Goal: Task Accomplishment & Management: Manage account settings

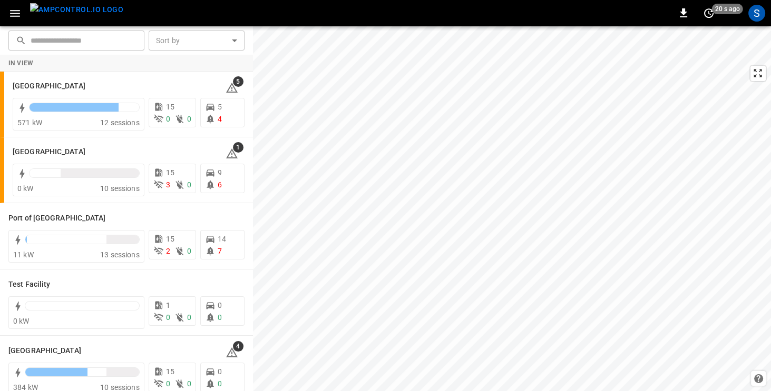
click at [14, 10] on icon "button" at bounding box center [15, 13] width 10 height 7
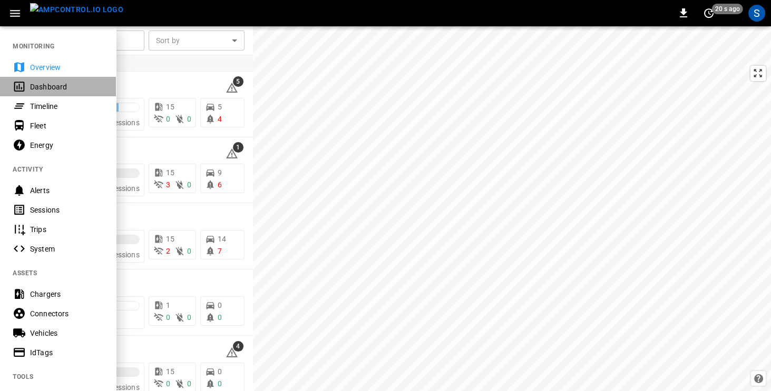
click at [38, 86] on div "Dashboard" at bounding box center [66, 87] width 73 height 11
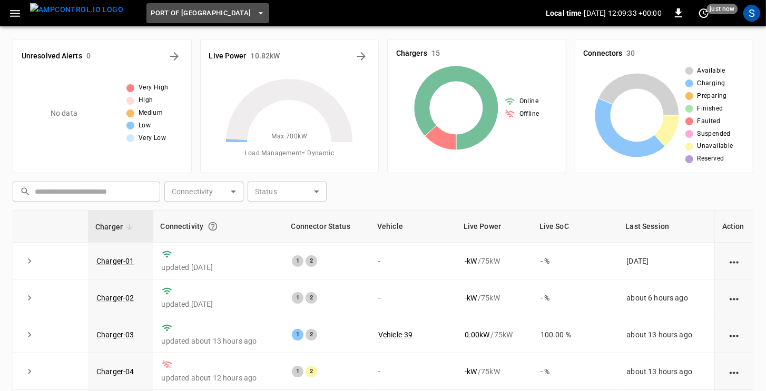
click at [258, 13] on icon "button" at bounding box center [260, 13] width 4 height 2
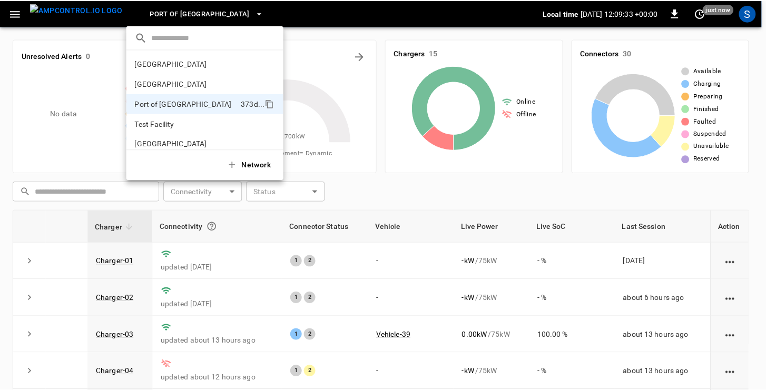
scroll to position [8, 0]
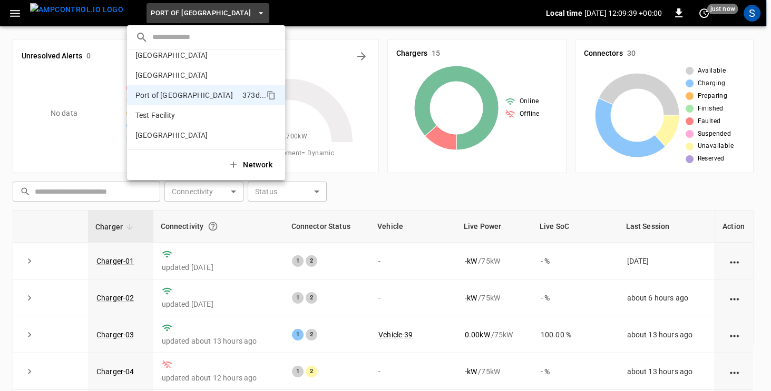
click at [381, 28] on div at bounding box center [385, 195] width 771 height 391
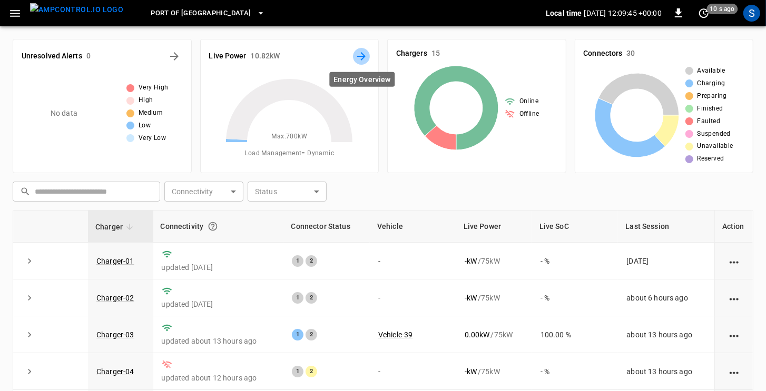
click at [362, 55] on icon "Energy Overview" at bounding box center [361, 56] width 13 height 13
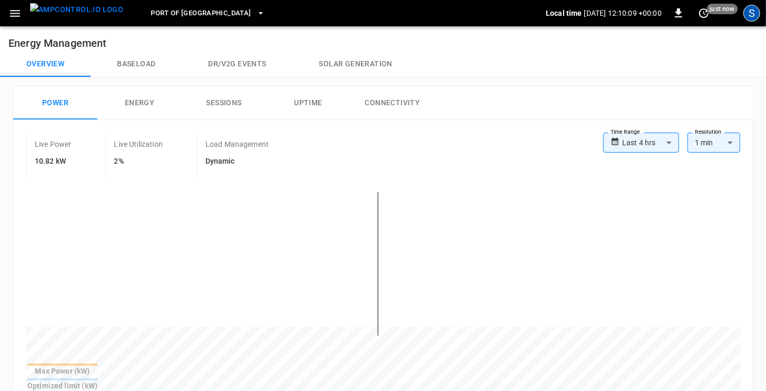
click at [750, 18] on div "S" at bounding box center [751, 13] width 17 height 17
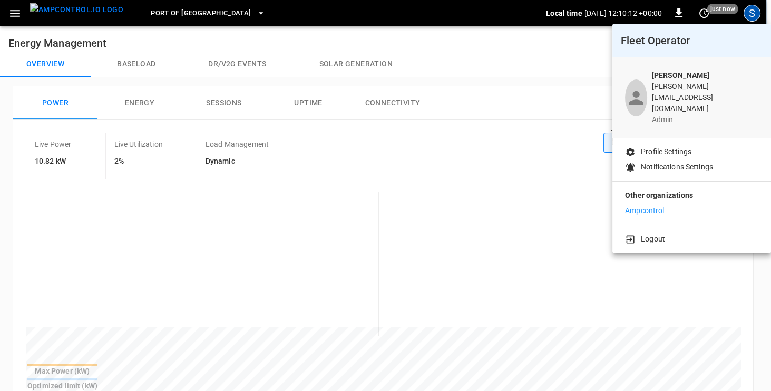
click at [664, 146] on p "Profile Settings" at bounding box center [666, 151] width 51 height 11
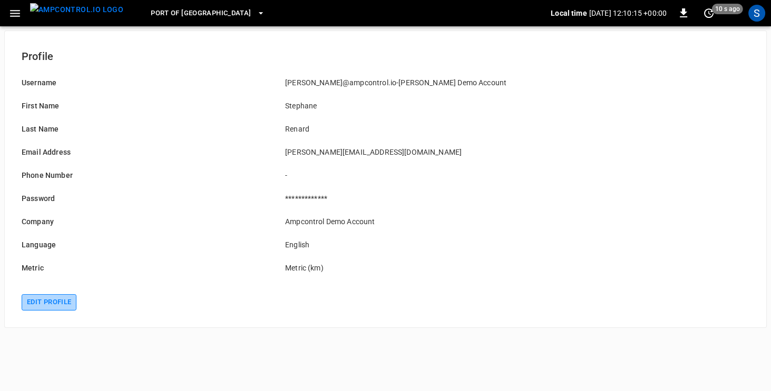
click at [41, 304] on button "Edit profile" at bounding box center [49, 303] width 55 height 16
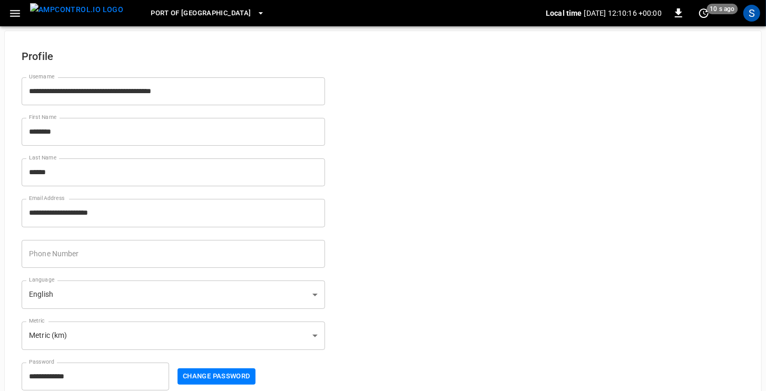
scroll to position [49, 0]
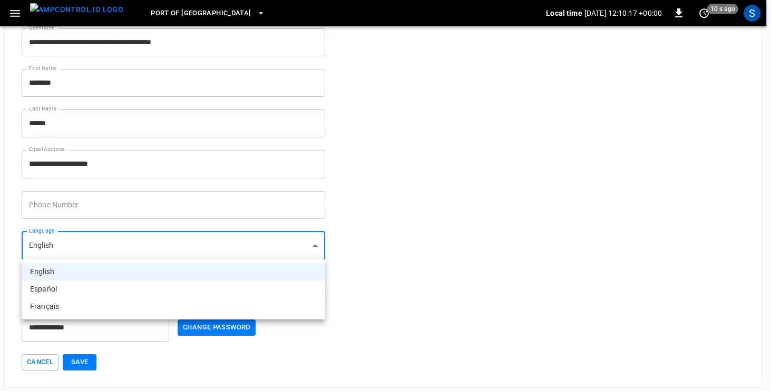
click at [184, 239] on body "**********" at bounding box center [385, 169] width 771 height 437
click at [101, 307] on li "Français" at bounding box center [173, 306] width 303 height 17
type input "**"
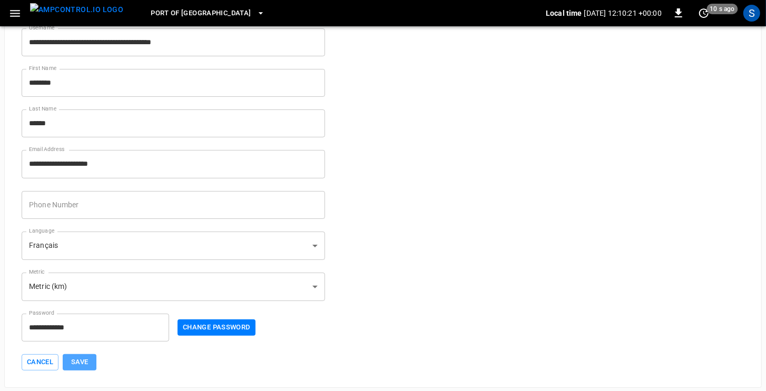
click at [77, 363] on button "Save" at bounding box center [80, 363] width 34 height 16
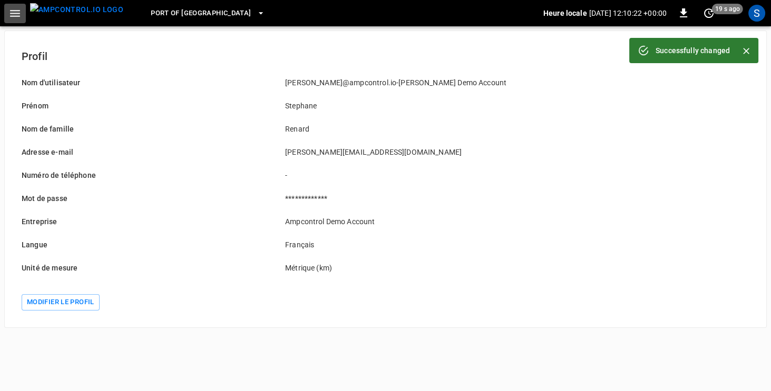
click at [13, 13] on icon "button" at bounding box center [15, 13] width 10 height 7
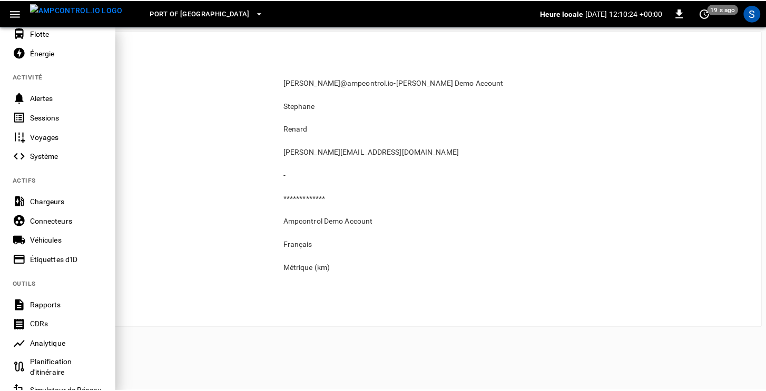
scroll to position [242, 0]
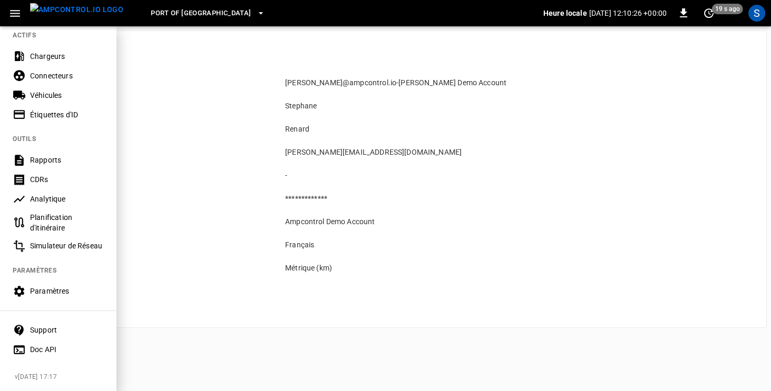
click at [41, 287] on div "Paramètres" at bounding box center [66, 291] width 73 height 11
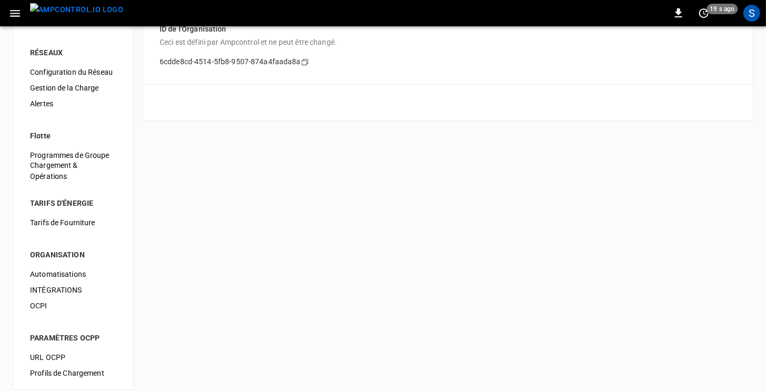
scroll to position [103, 0]
click at [47, 224] on span "Tarifs de Fourniture" at bounding box center [73, 222] width 86 height 11
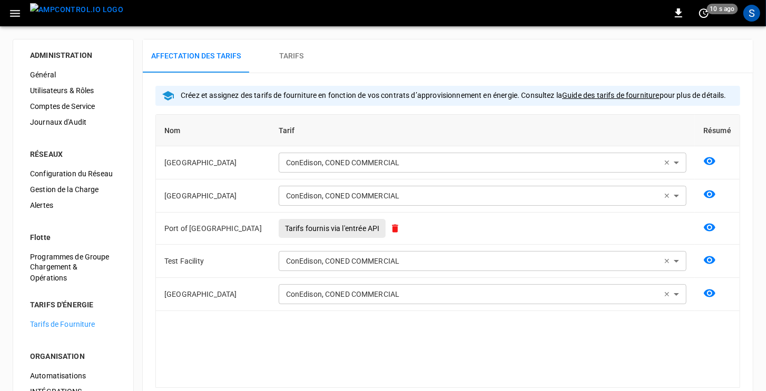
click at [19, 15] on icon "button" at bounding box center [15, 13] width 10 height 7
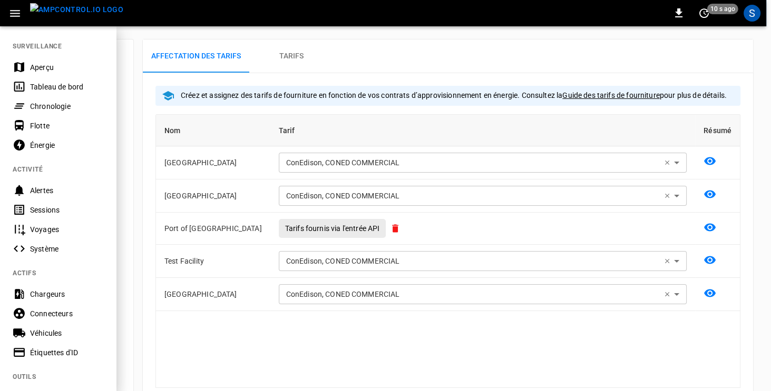
click at [46, 89] on div "Tableau de bord" at bounding box center [66, 87] width 73 height 11
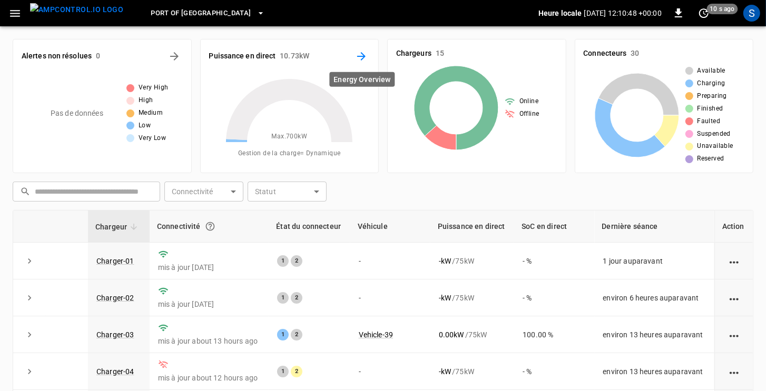
click at [362, 55] on icon "Energy Overview" at bounding box center [361, 56] width 13 height 13
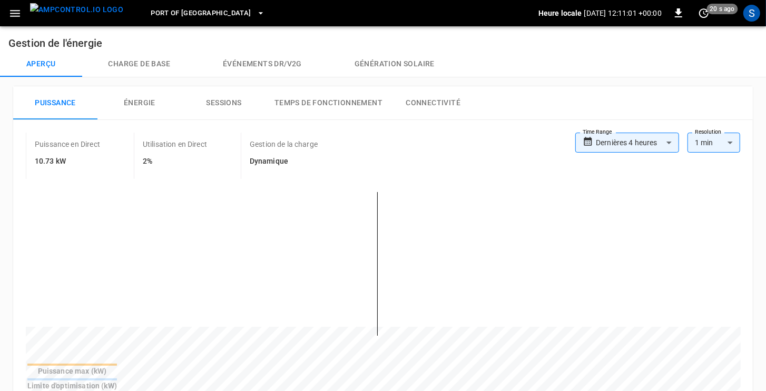
click at [189, 8] on span "Port of Long Beach" at bounding box center [201, 13] width 100 height 12
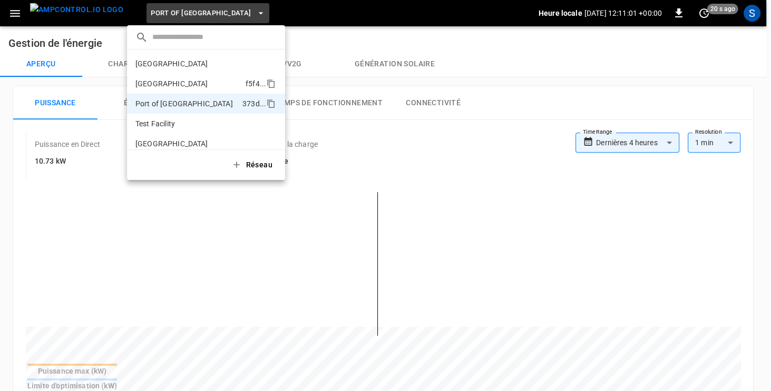
scroll to position [8, 0]
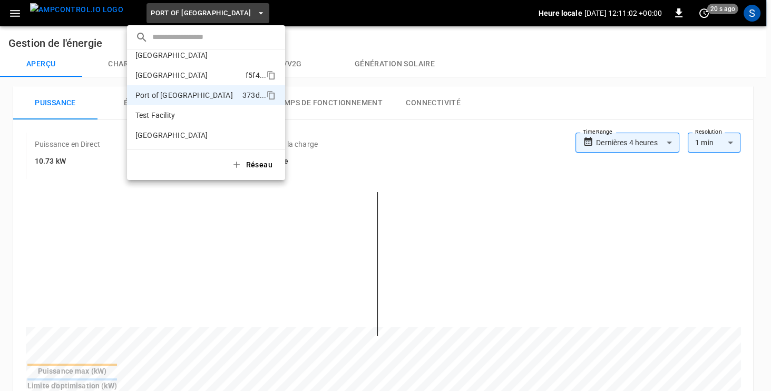
click at [176, 81] on li "Port of Barcelona f5f4 ..." at bounding box center [206, 75] width 158 height 20
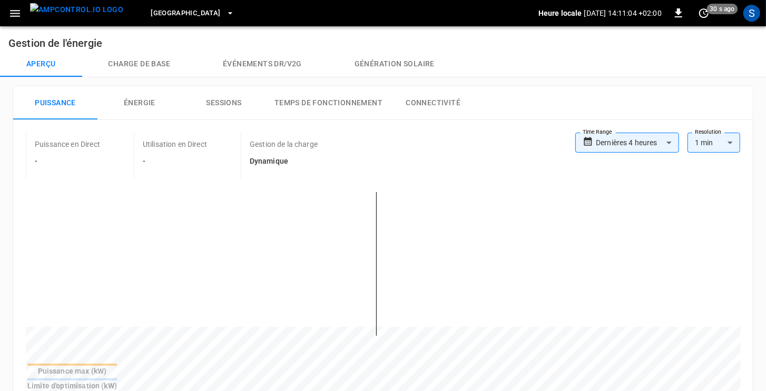
click at [200, 10] on span "Port of Barcelona" at bounding box center [186, 13] width 70 height 12
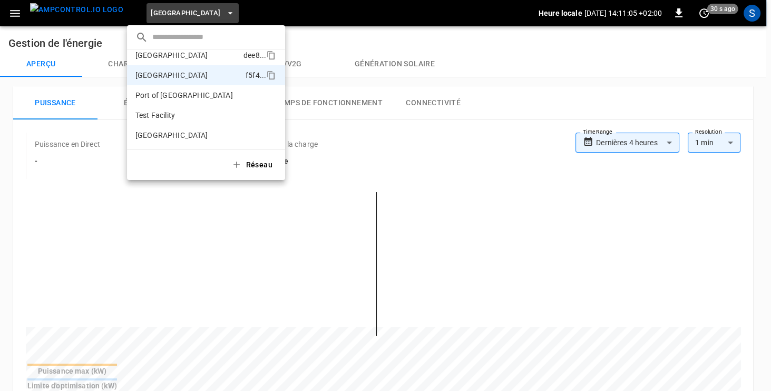
click at [177, 57] on p "Frankfurt Depot" at bounding box center [187, 55] width 104 height 11
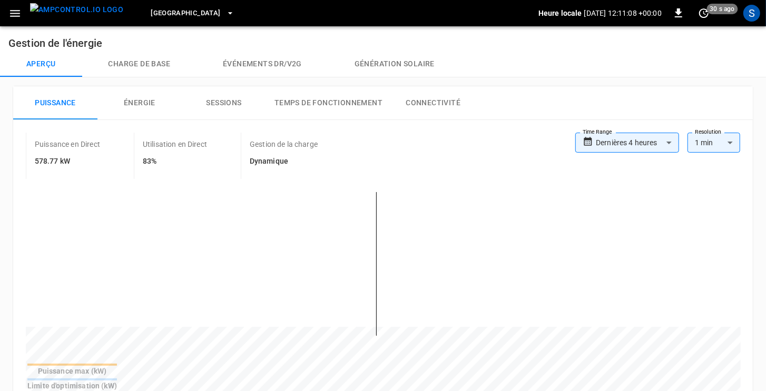
scroll to position [1, 0]
drag, startPoint x: 35, startPoint y: 159, endPoint x: 71, endPoint y: 164, distance: 35.6
click at [71, 164] on h6 "578.77 kW" at bounding box center [67, 161] width 65 height 12
drag, startPoint x: 154, startPoint y: 160, endPoint x: 143, endPoint y: 158, distance: 11.3
click at [143, 158] on h6 "83%" at bounding box center [175, 161] width 64 height 12
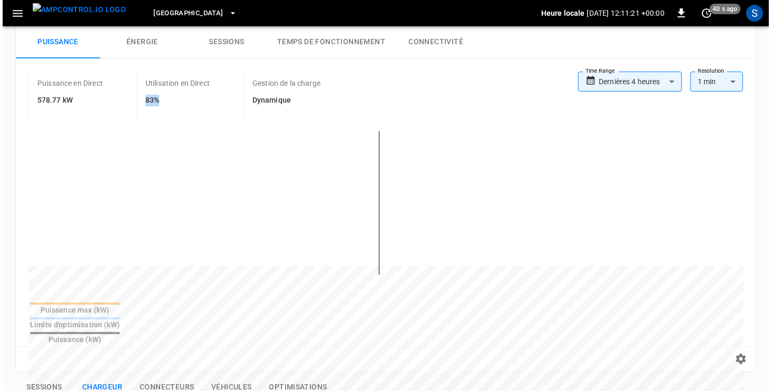
scroll to position [62, 0]
click at [12, 13] on icon "button" at bounding box center [15, 13] width 10 height 7
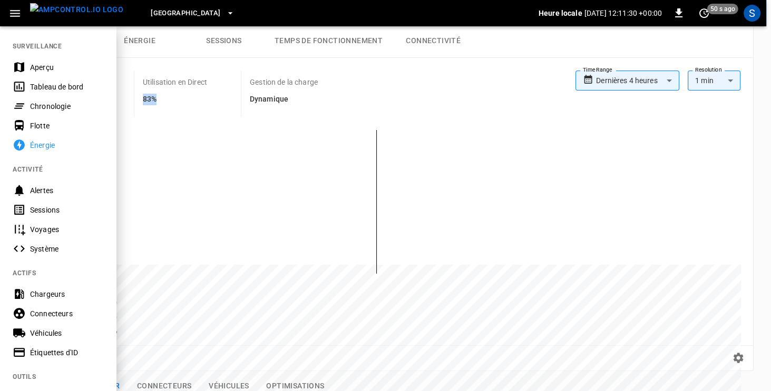
click at [40, 124] on div "Flotte" at bounding box center [66, 126] width 73 height 11
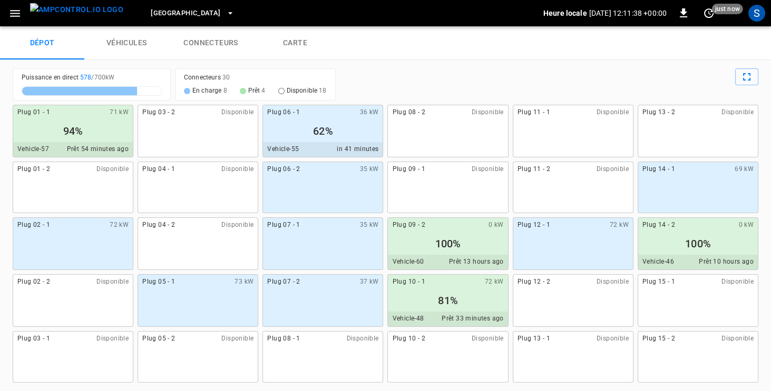
click at [11, 14] on icon "button" at bounding box center [14, 13] width 13 height 13
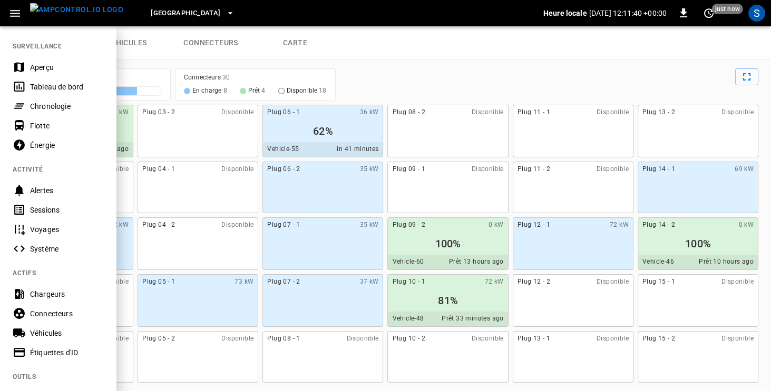
click at [42, 87] on div "Tableau de bord" at bounding box center [66, 87] width 73 height 11
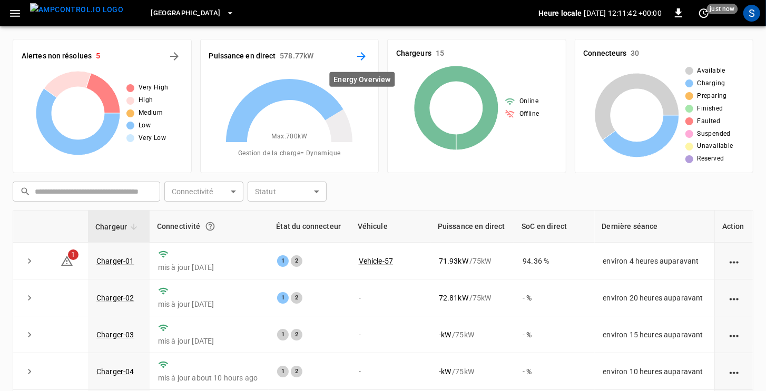
click at [360, 57] on icon "Energy Overview" at bounding box center [361, 56] width 13 height 13
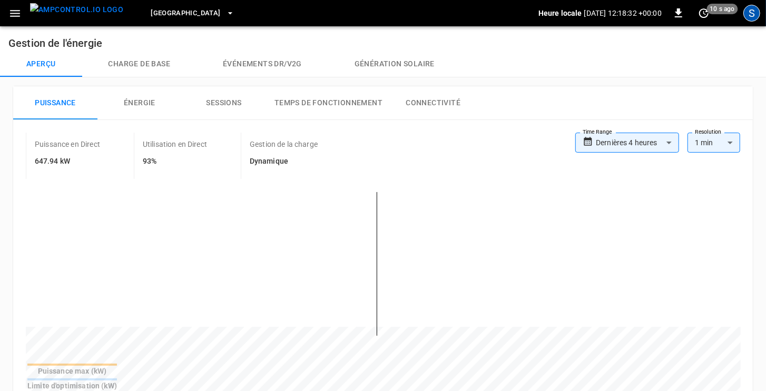
click at [753, 16] on div "S" at bounding box center [751, 13] width 17 height 17
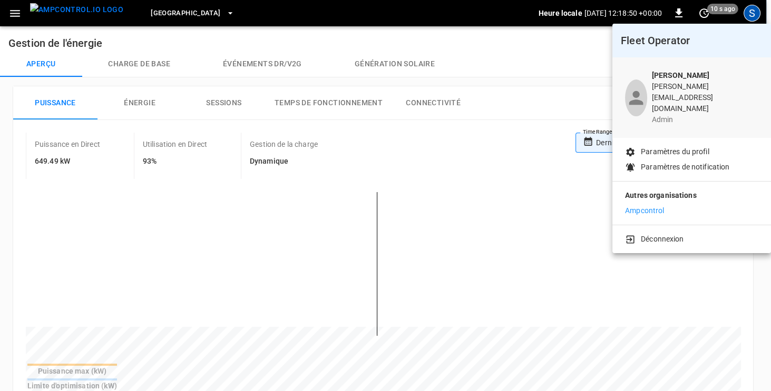
click at [14, 13] on div at bounding box center [385, 195] width 771 height 391
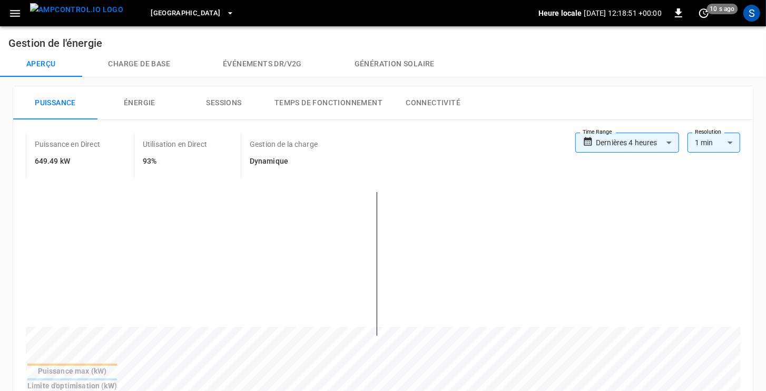
click at [16, 13] on icon "button" at bounding box center [15, 13] width 10 height 7
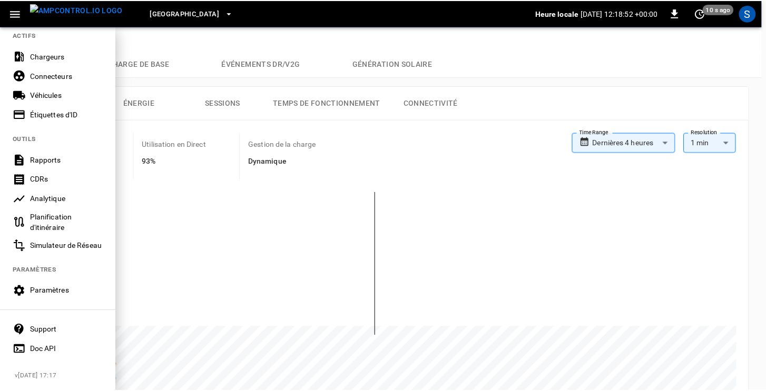
scroll to position [242, 0]
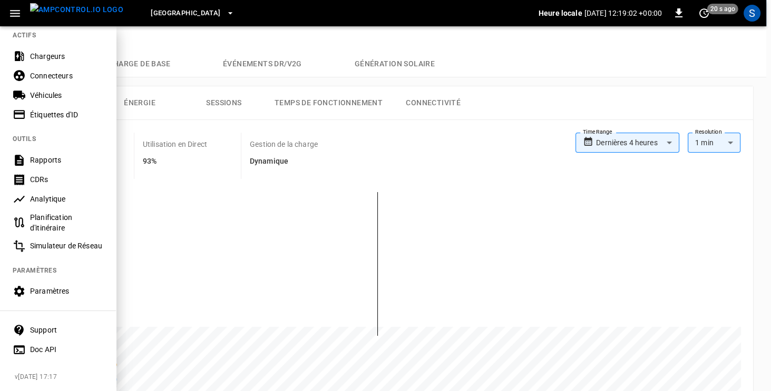
click at [48, 287] on div "Paramètres" at bounding box center [66, 291] width 73 height 11
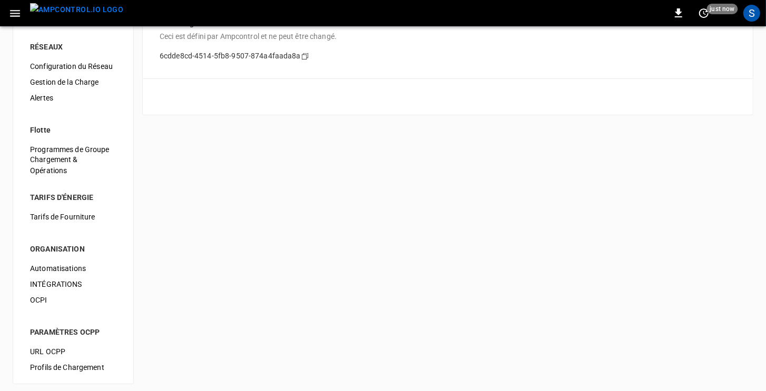
scroll to position [102, 0]
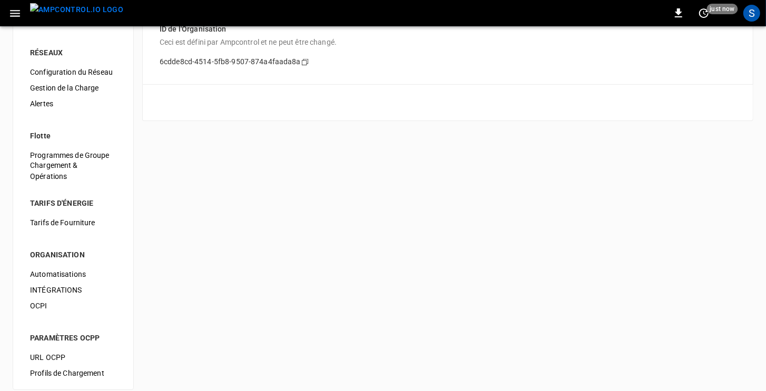
click at [52, 167] on span "Chargement & Opérations" at bounding box center [73, 171] width 86 height 22
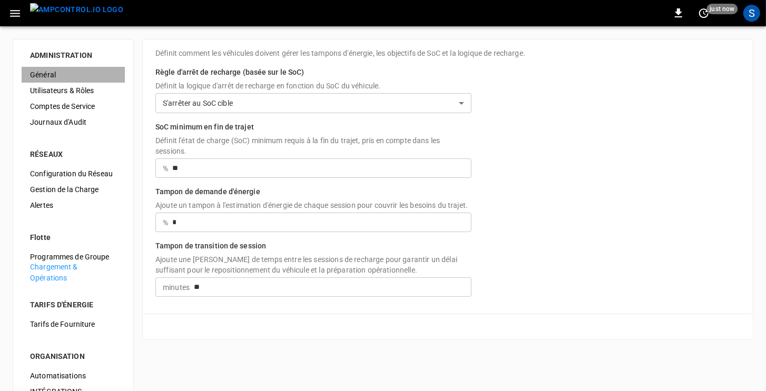
click at [49, 77] on span "Général" at bounding box center [73, 75] width 86 height 11
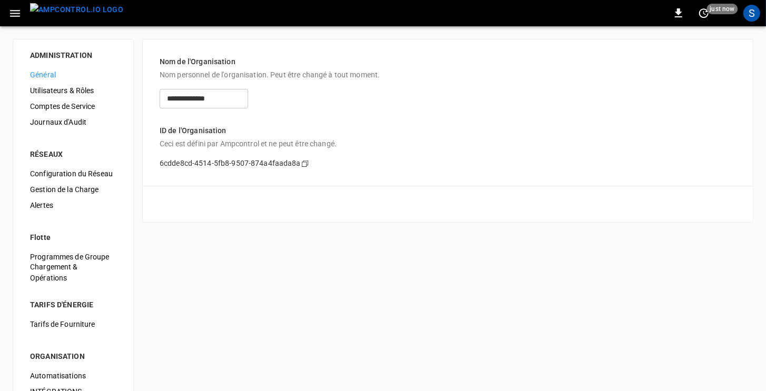
click at [53, 90] on span "Utilisateurs & Rôles" at bounding box center [73, 90] width 86 height 11
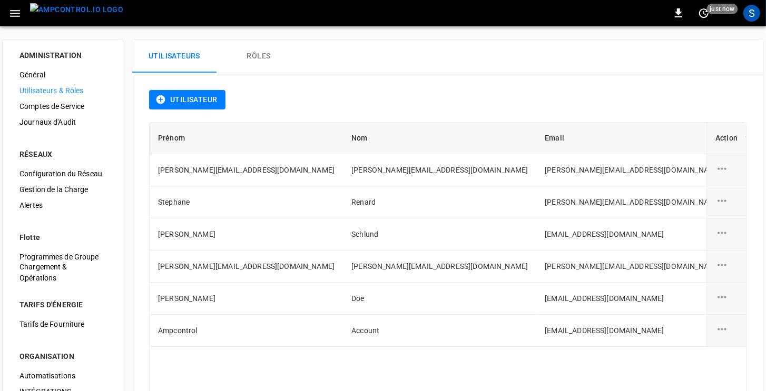
click at [51, 103] on span "Comptes de Service" at bounding box center [62, 106] width 86 height 11
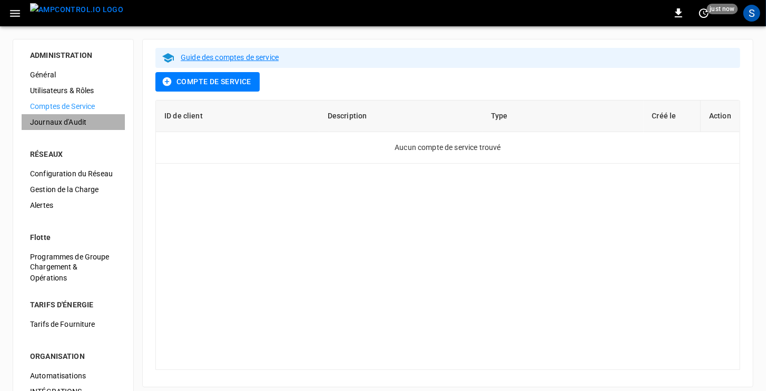
click at [48, 120] on span "Journaux d'Audit" at bounding box center [73, 122] width 86 height 11
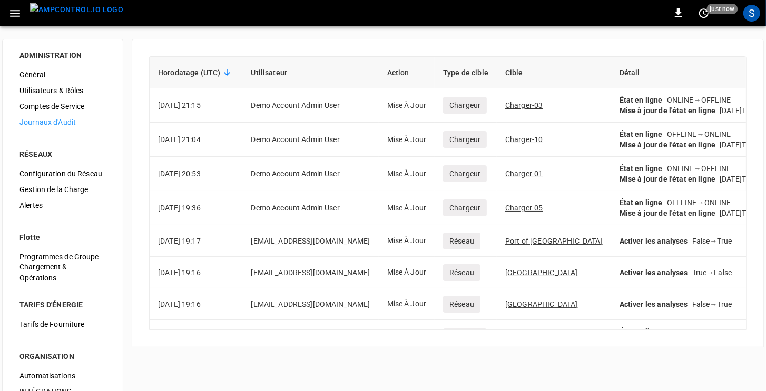
click at [36, 174] on span "Configuration du Réseau" at bounding box center [62, 174] width 86 height 11
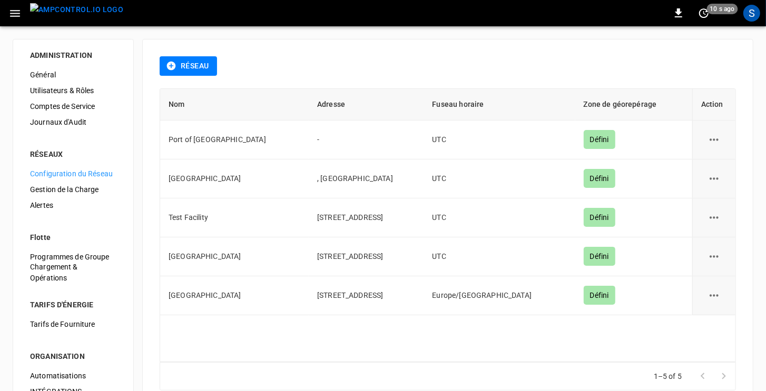
click at [55, 191] on span "Gestion de la Charge" at bounding box center [73, 189] width 86 height 11
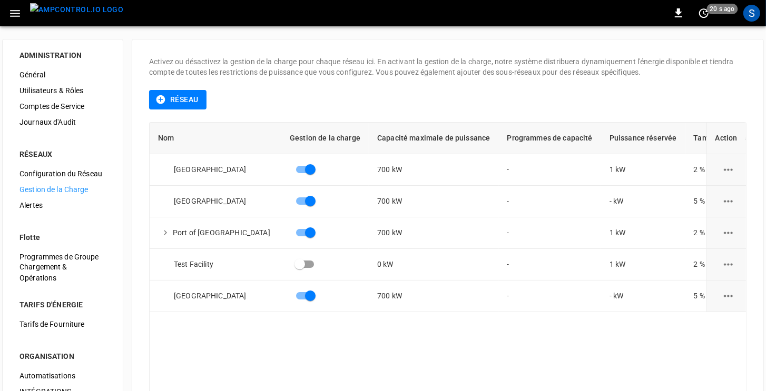
click at [180, 104] on button "Réseau" at bounding box center [177, 99] width 57 height 19
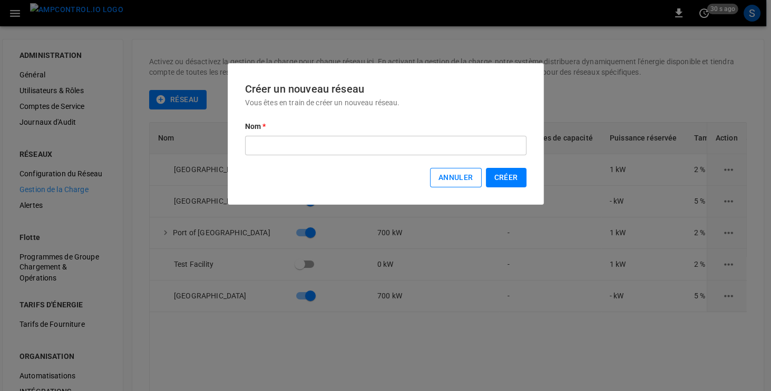
click at [459, 181] on button "Annuler" at bounding box center [456, 177] width 52 height 19
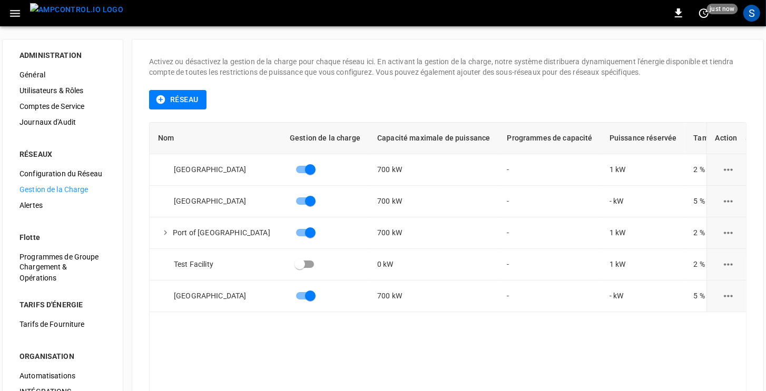
click at [11, 15] on icon "button" at bounding box center [15, 13] width 10 height 7
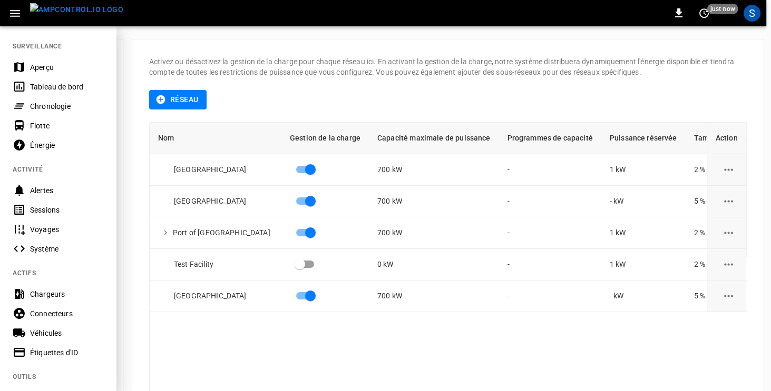
click at [35, 87] on div "Tableau de bord" at bounding box center [66, 87] width 73 height 11
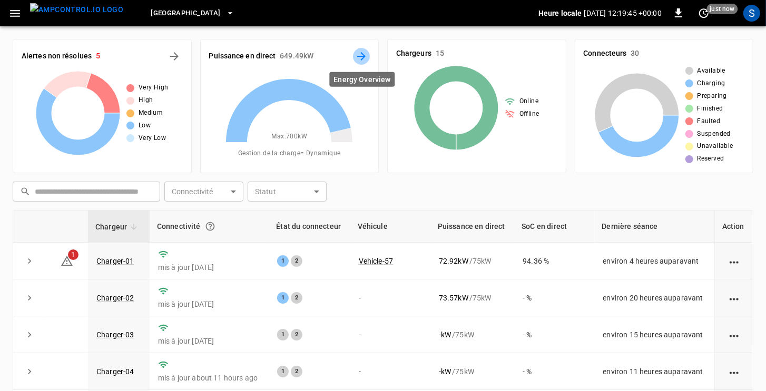
click at [364, 56] on icon "Energy Overview" at bounding box center [361, 56] width 8 height 8
